Goal: Check status

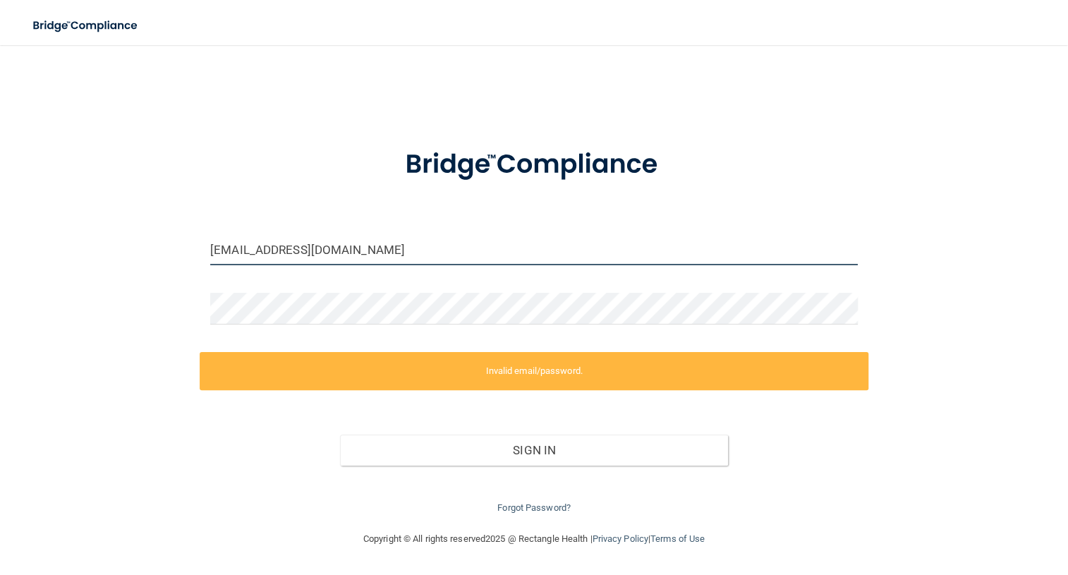
drag, startPoint x: 377, startPoint y: 254, endPoint x: 205, endPoint y: 237, distance: 173.7
click at [205, 237] on div "[EMAIL_ADDRESS][DOMAIN_NAME]" at bounding box center [534, 255] width 669 height 42
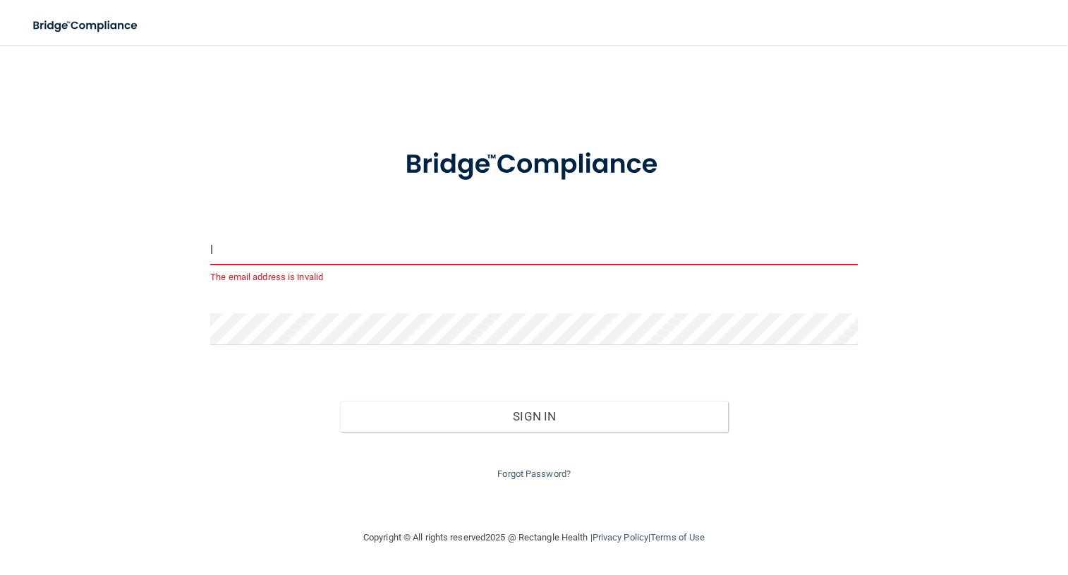
type input "[EMAIL_ADDRESS][DOMAIN_NAME]"
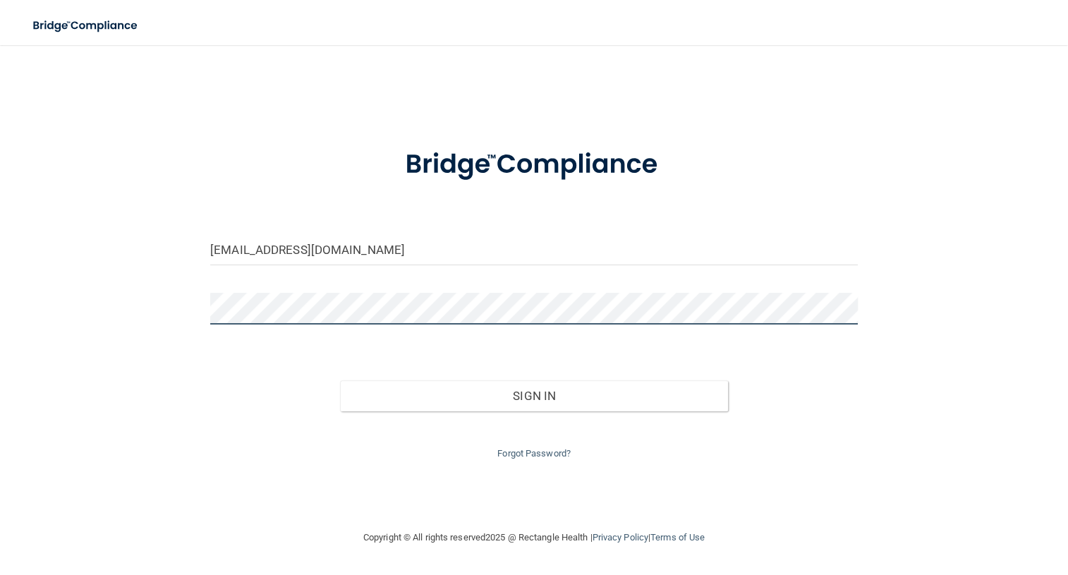
click at [193, 311] on div "[EMAIL_ADDRESS][DOMAIN_NAME] Invalid email/password. You don't have permission …" at bounding box center [534, 287] width 1012 height 456
click at [340, 380] on button "Sign In" at bounding box center [534, 395] width 389 height 31
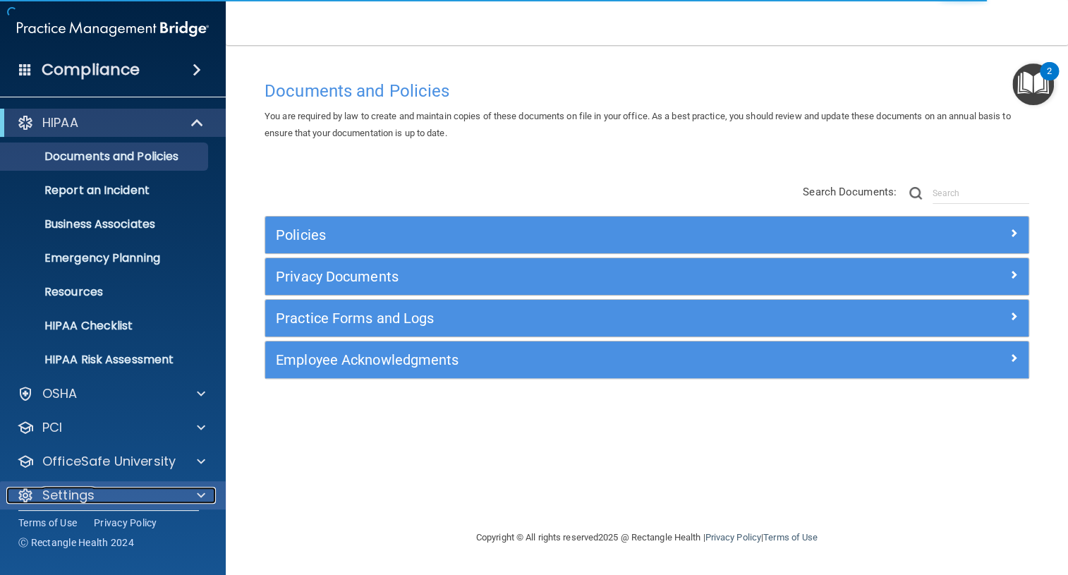
click at [200, 492] on span at bounding box center [201, 495] width 8 height 17
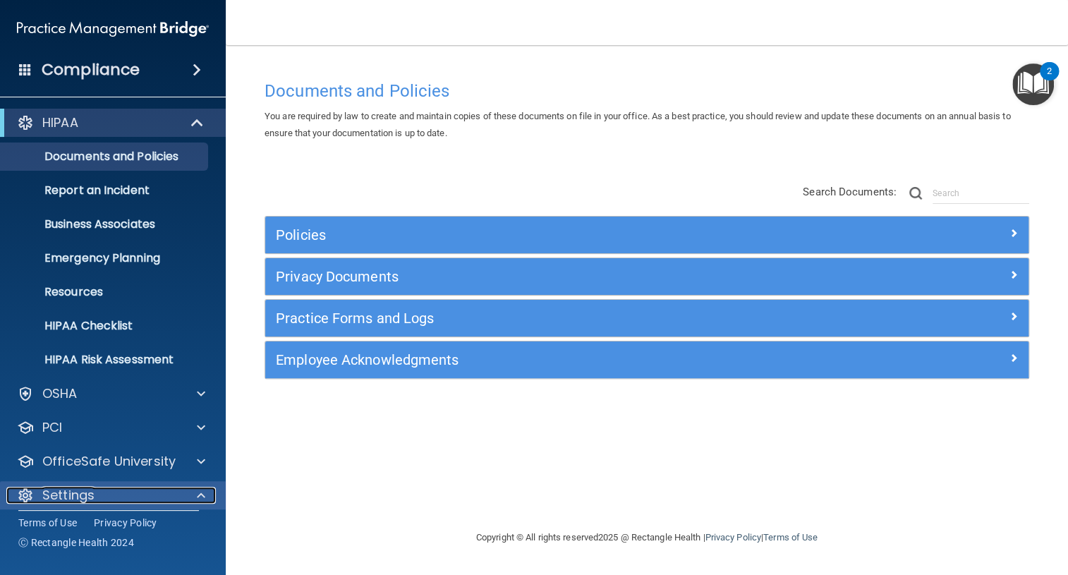
click at [93, 495] on p "Settings" at bounding box center [68, 495] width 52 height 17
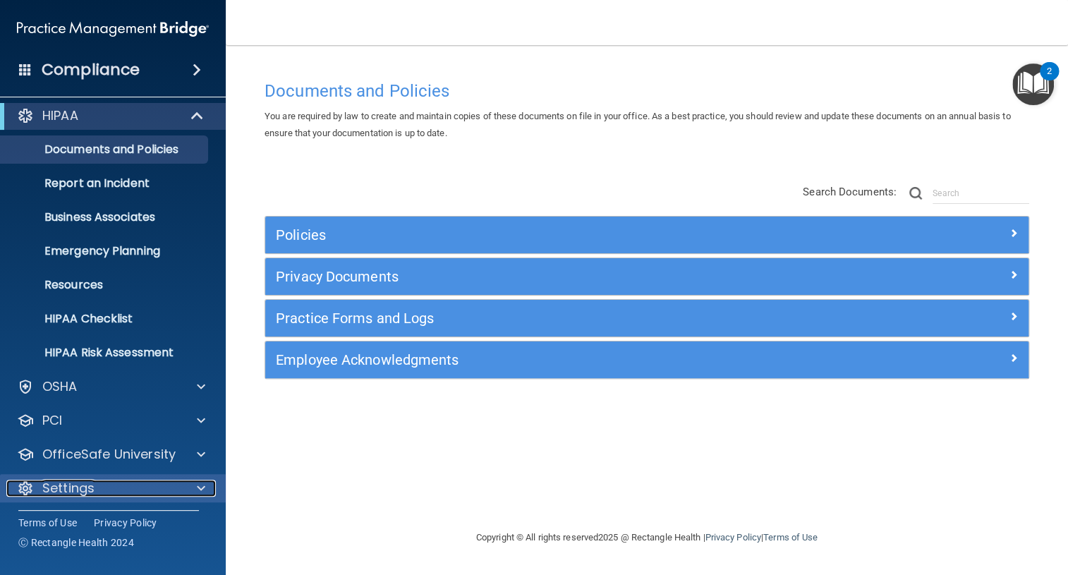
scroll to position [10, 0]
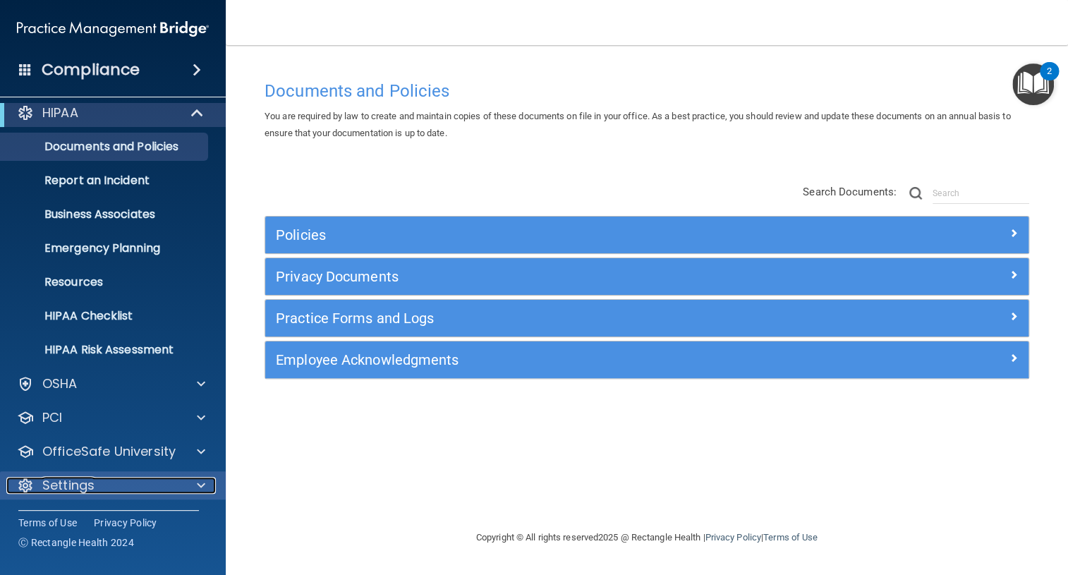
click at [200, 482] on span at bounding box center [201, 485] width 8 height 17
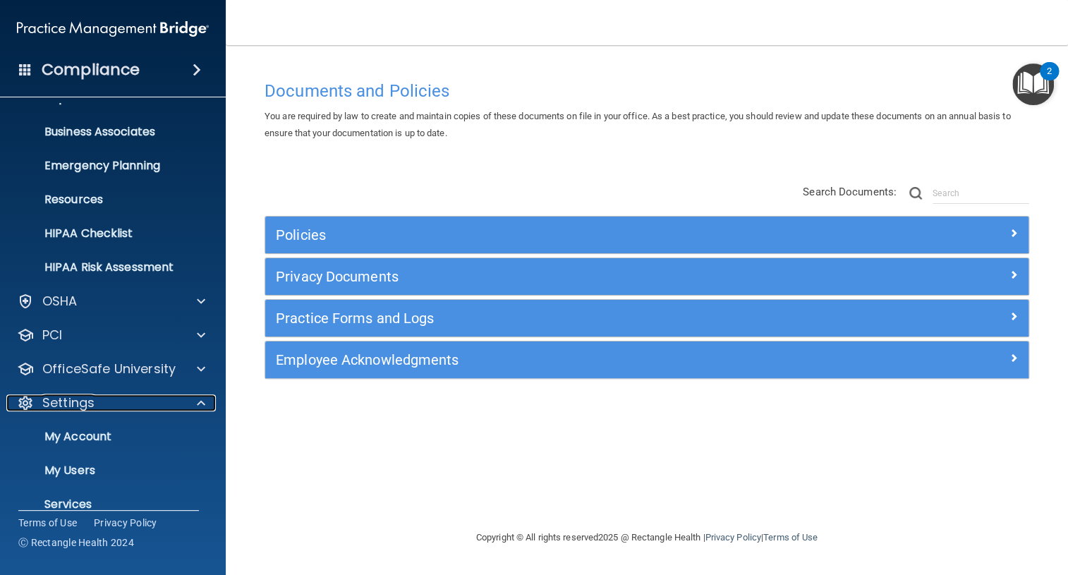
scroll to position [145, 0]
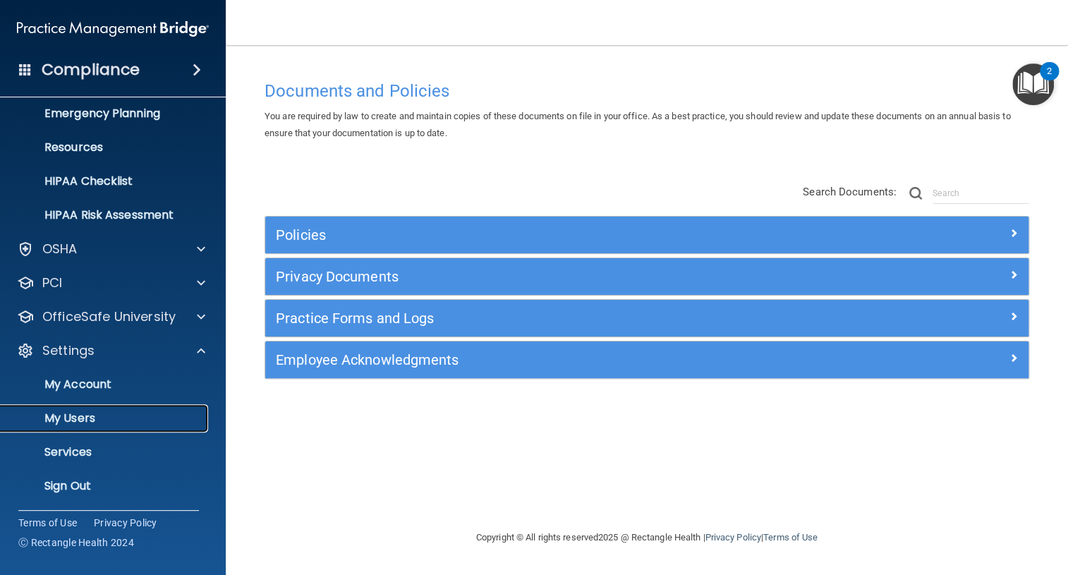
click at [84, 414] on p "My Users" at bounding box center [105, 418] width 193 height 14
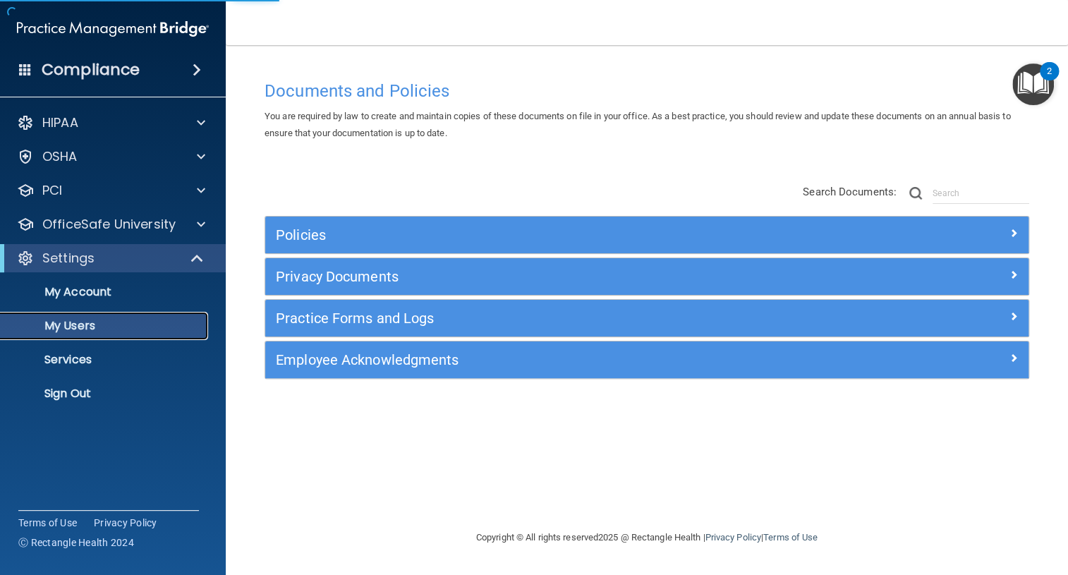
select select "20"
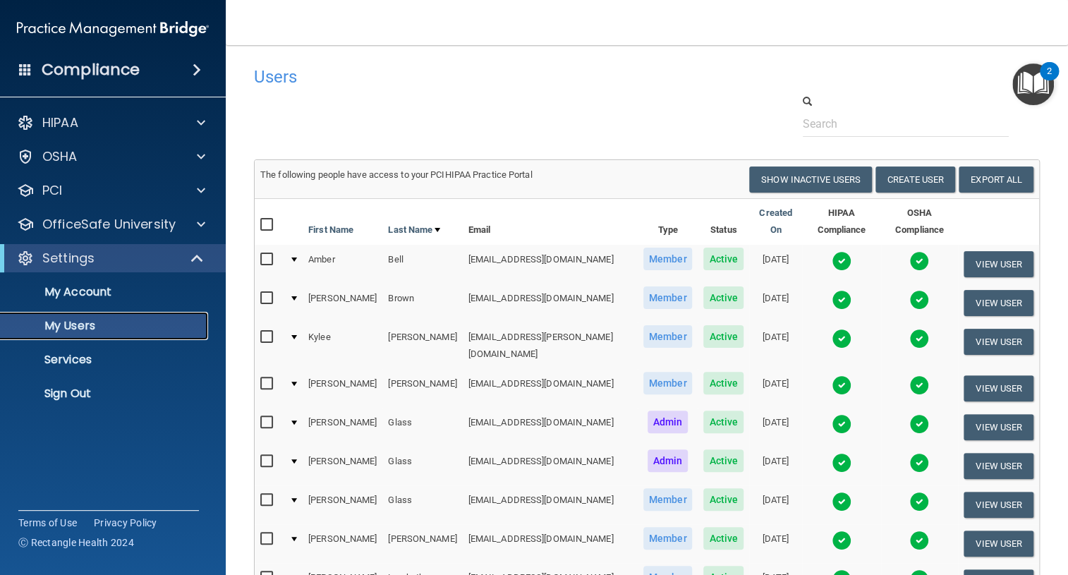
scroll to position [320, 0]
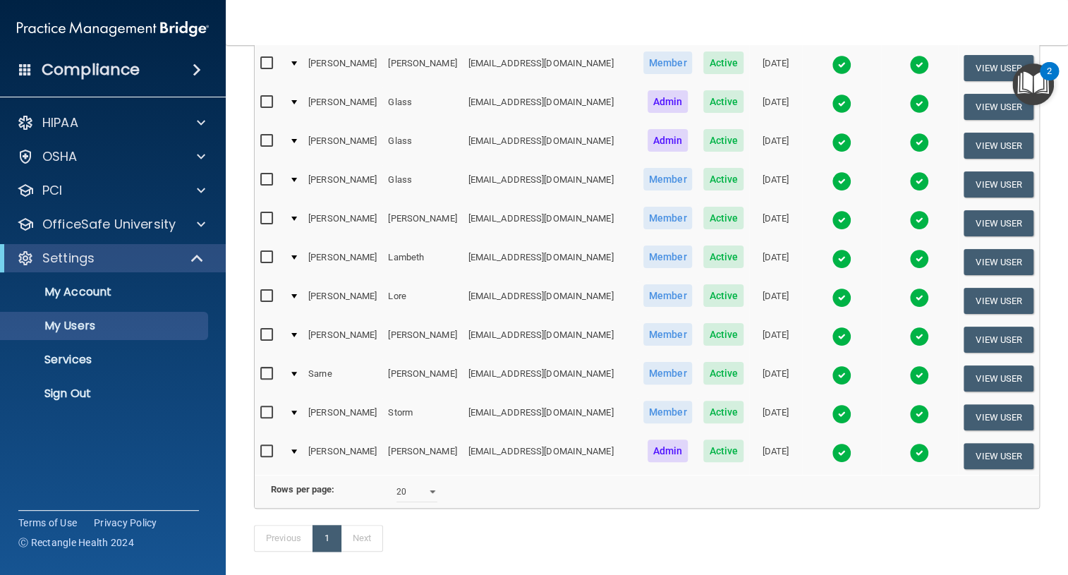
click at [832, 404] on img at bounding box center [842, 414] width 20 height 20
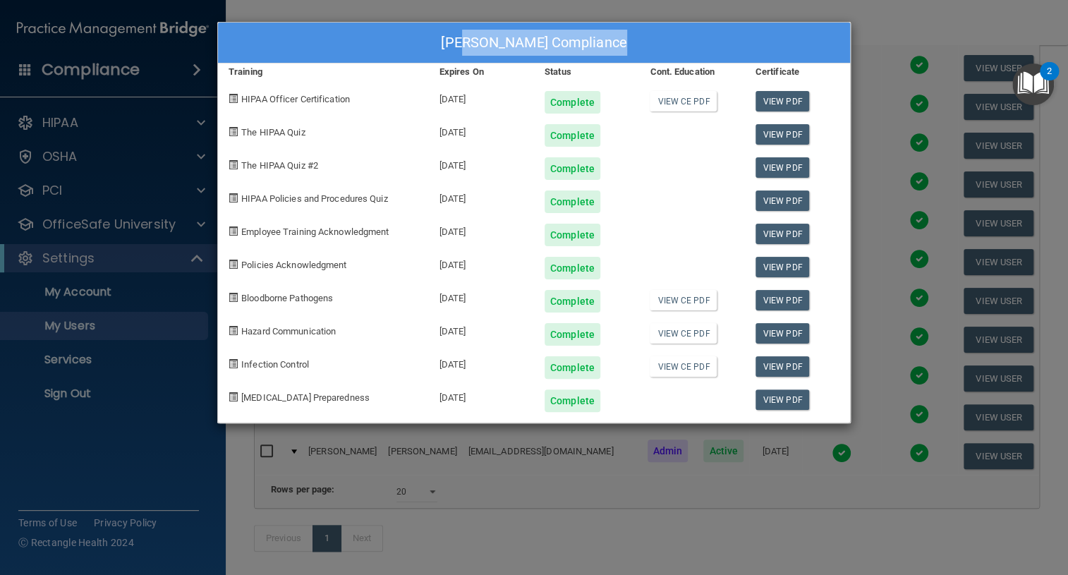
drag, startPoint x: 660, startPoint y: 30, endPoint x: 472, endPoint y: 44, distance: 188.2
click at [472, 44] on div "[PERSON_NAME] Compliance" at bounding box center [534, 43] width 632 height 41
click at [684, 299] on link "View CE PDF" at bounding box center [683, 300] width 67 height 20
click at [684, 336] on link "View CE PDF" at bounding box center [683, 333] width 67 height 20
click at [679, 373] on link "View CE PDF" at bounding box center [683, 366] width 67 height 20
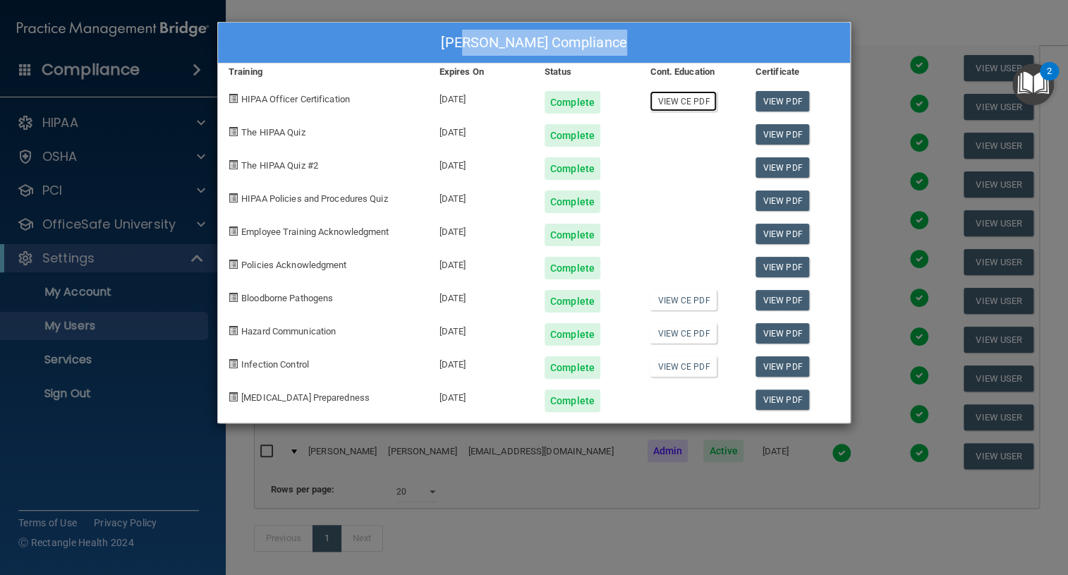
click at [673, 99] on link "View CE PDF" at bounding box center [683, 101] width 67 height 20
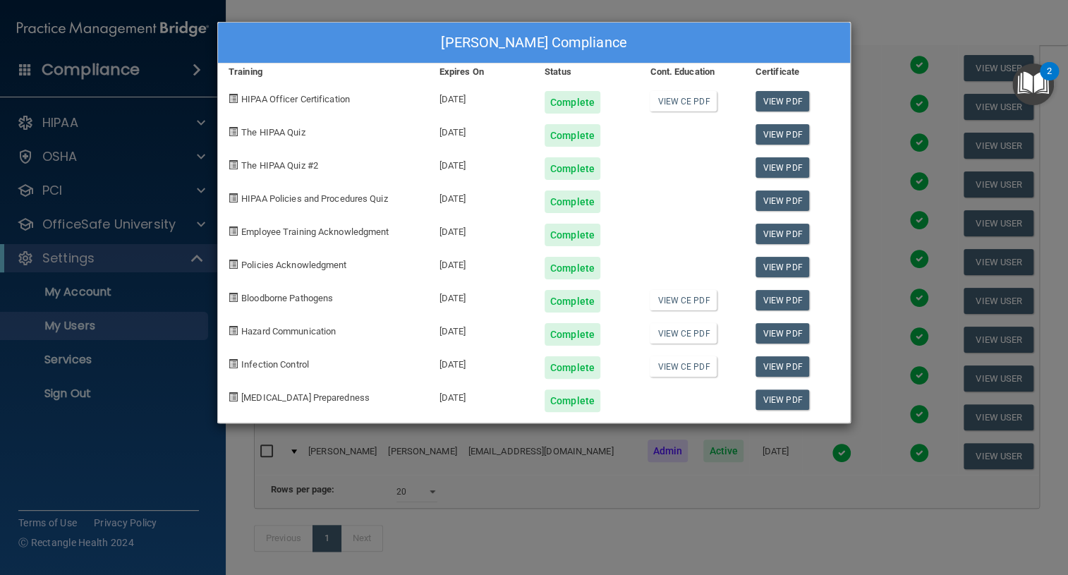
click at [871, 349] on div "[PERSON_NAME] Compliance Training Expires On Status Cont. Education Certificate…" at bounding box center [534, 287] width 1068 height 575
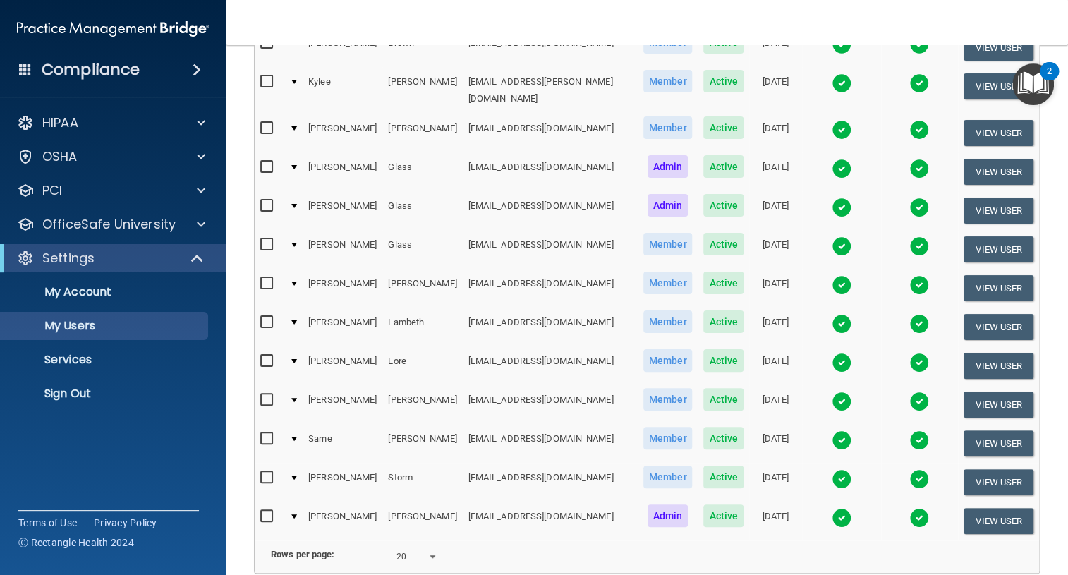
scroll to position [256, 0]
click at [832, 430] on img at bounding box center [842, 440] width 20 height 20
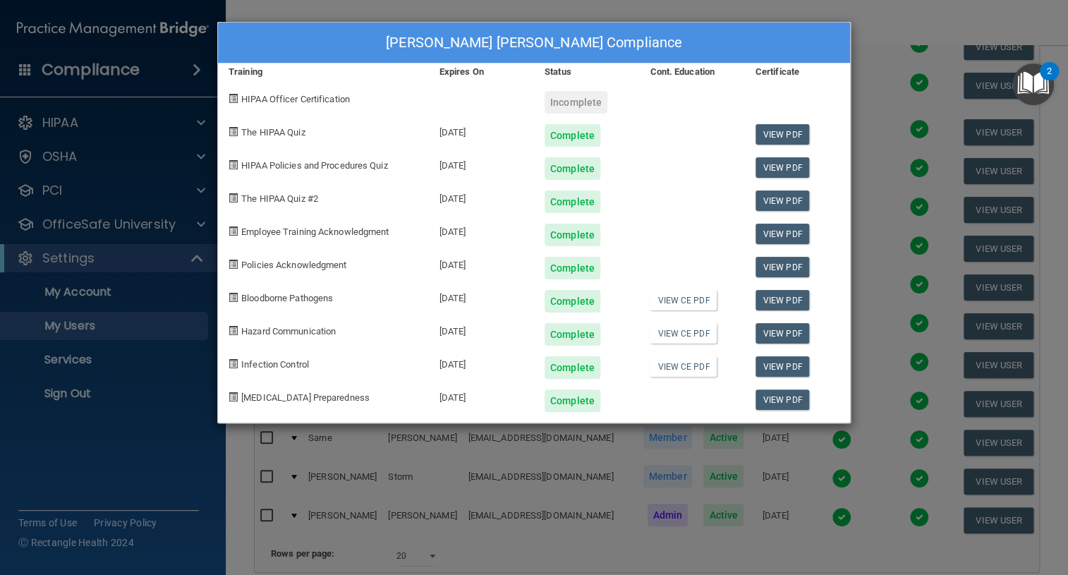
click at [875, 51] on div "[PERSON_NAME] [PERSON_NAME] Compliance Training Expires On Status Cont. Educati…" at bounding box center [534, 287] width 1068 height 575
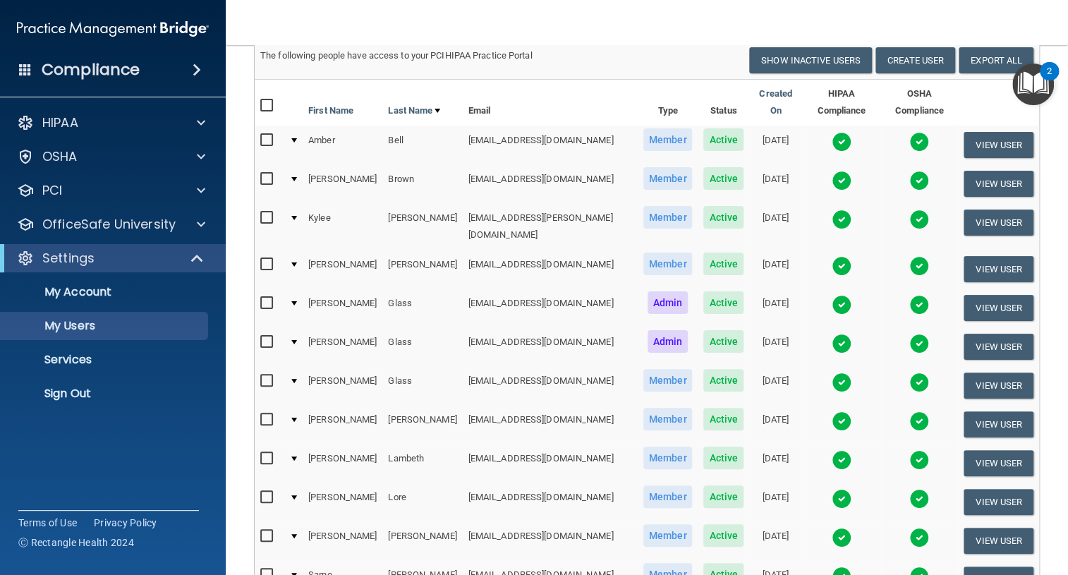
scroll to position [128, 0]
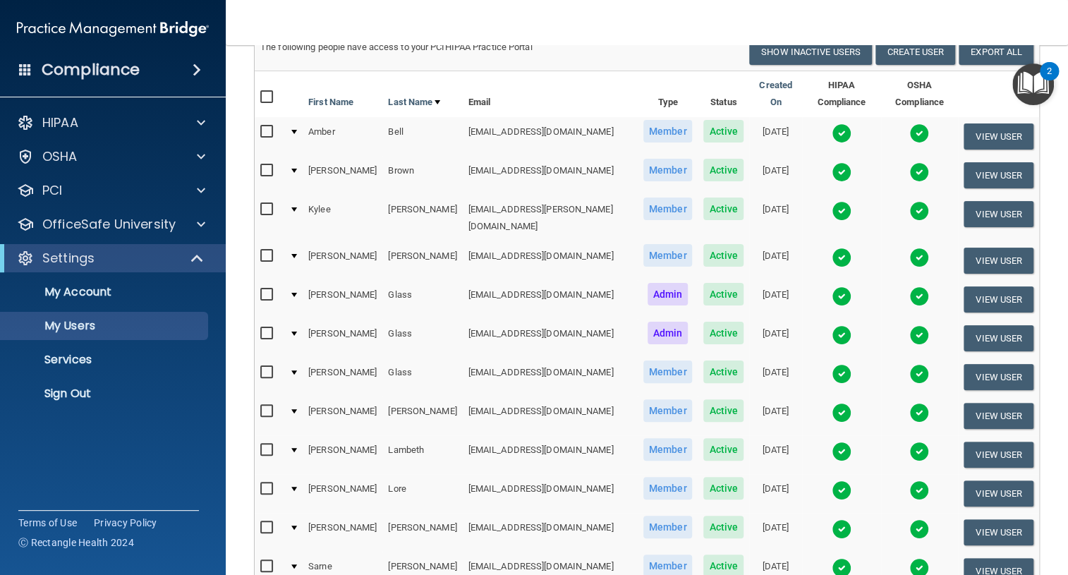
click at [832, 403] on img at bounding box center [842, 413] width 20 height 20
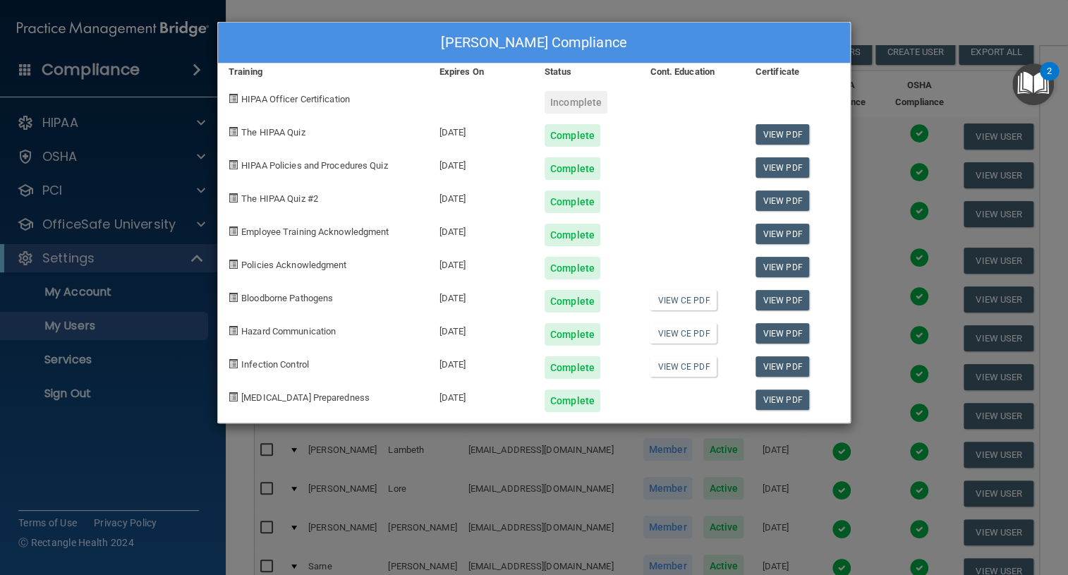
click at [868, 367] on div "[PERSON_NAME] Compliance Training Expires On Status Cont. Education Certificate…" at bounding box center [534, 287] width 1068 height 575
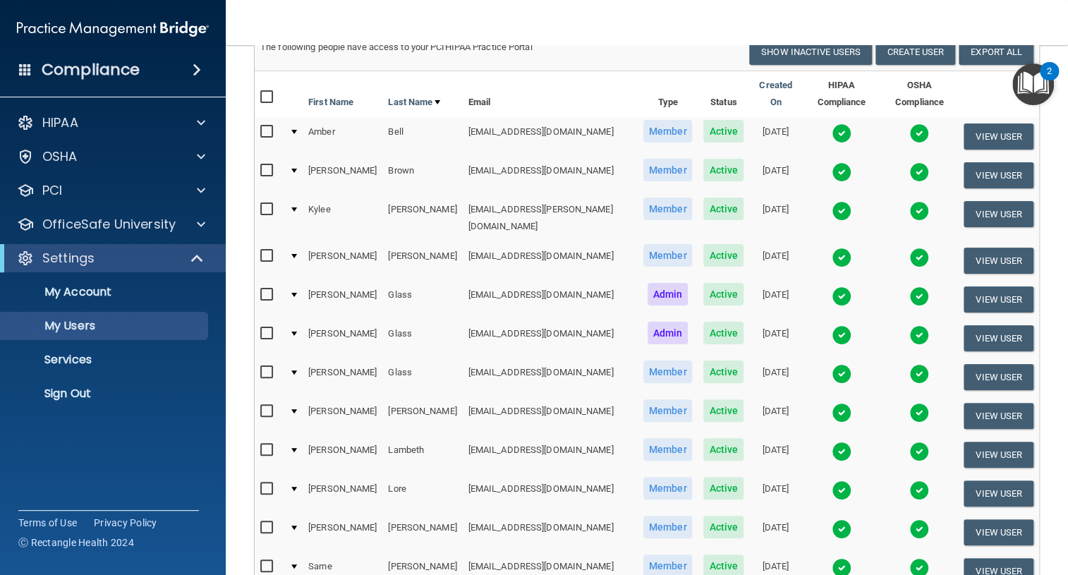
click at [193, 66] on span at bounding box center [197, 69] width 8 height 17
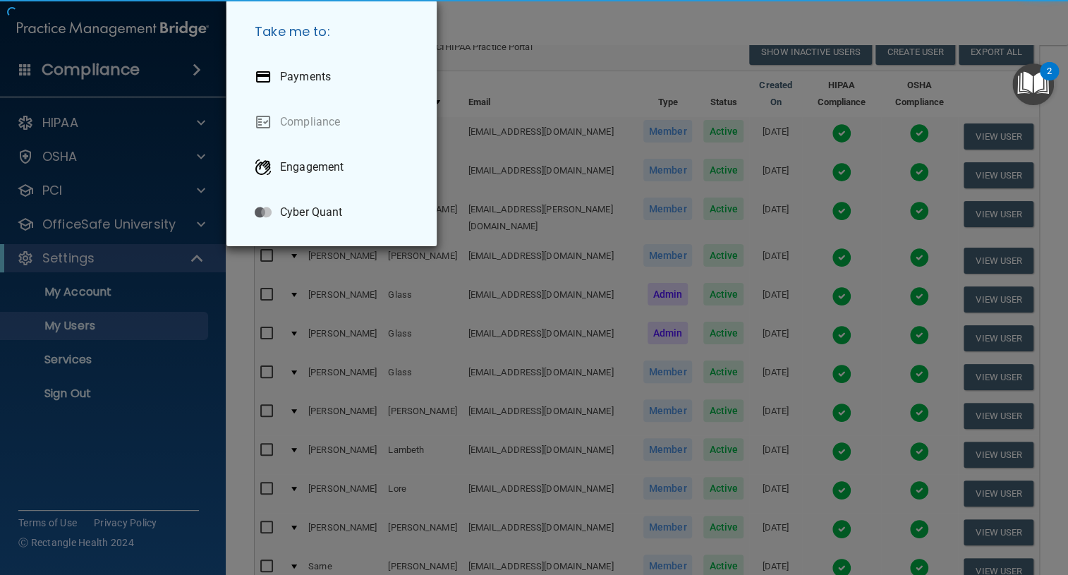
click at [111, 71] on div "Take me to: Payments Compliance Engagement Cyber Quant" at bounding box center [534, 287] width 1068 height 575
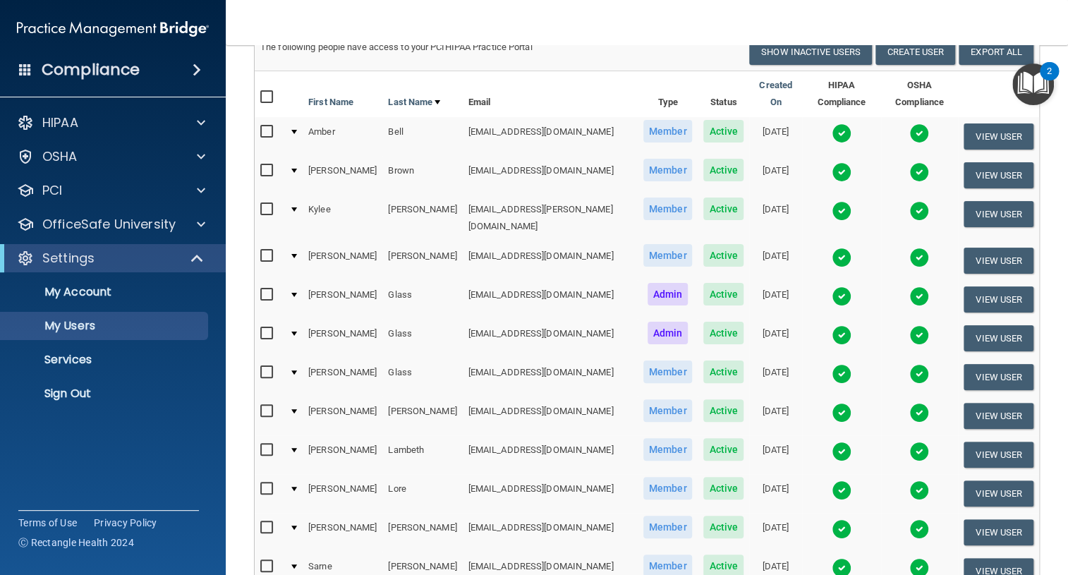
click at [198, 71] on span at bounding box center [197, 69] width 8 height 17
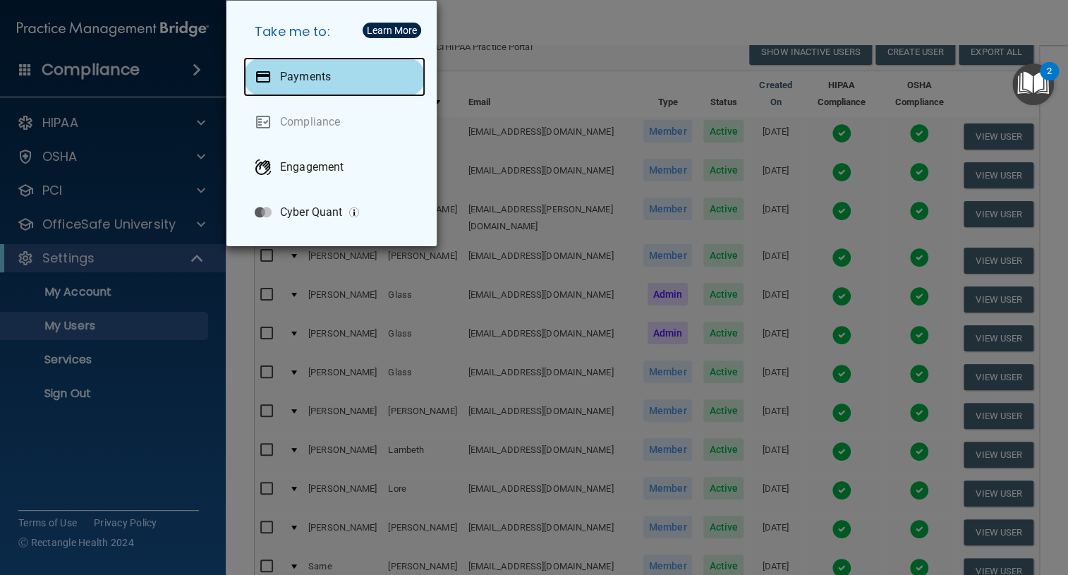
click at [291, 84] on div "Payments" at bounding box center [334, 77] width 182 height 40
